Goal: Navigation & Orientation: Understand site structure

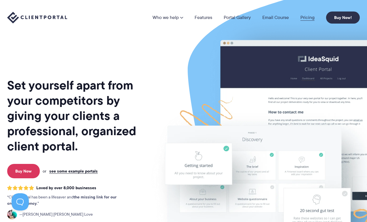
click at [307, 17] on link "Pricing" at bounding box center [307, 17] width 14 height 5
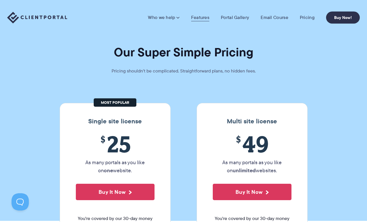
click at [200, 17] on link "Features" at bounding box center [200, 18] width 18 height 6
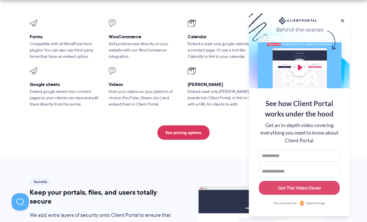
scroll to position [805, 0]
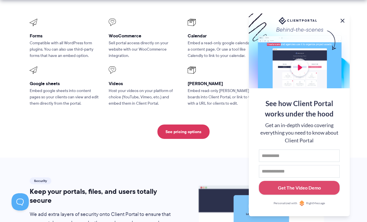
click at [342, 20] on button at bounding box center [342, 20] width 7 height 7
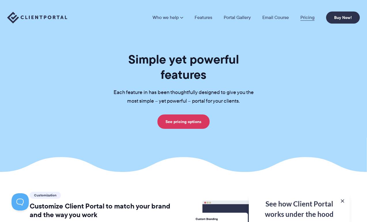
scroll to position [0, 0]
click at [237, 17] on link "Portal Gallery" at bounding box center [236, 17] width 27 height 5
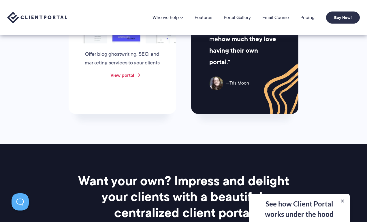
scroll to position [655, 0]
